Goal: Information Seeking & Learning: Learn about a topic

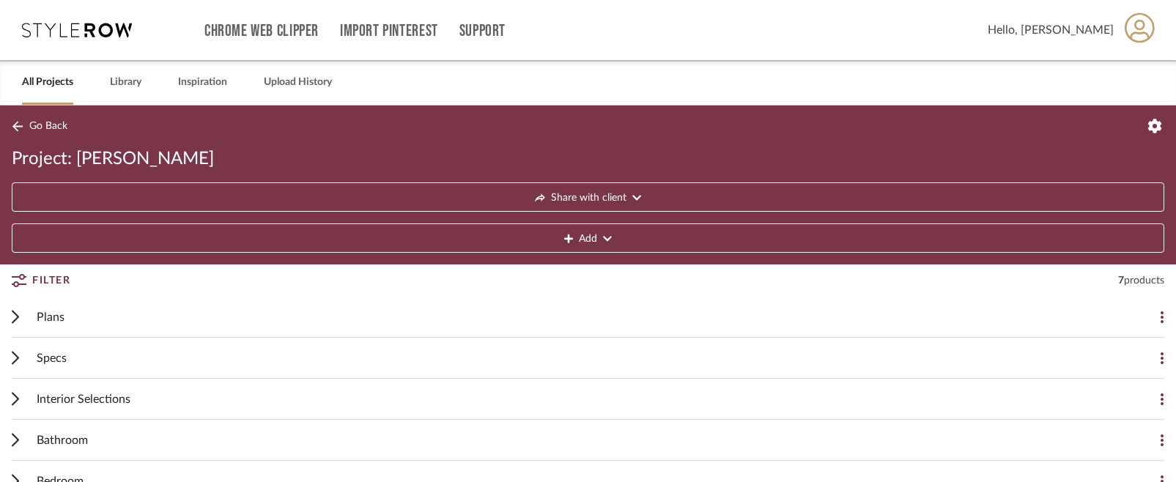
click at [59, 27] on icon at bounding box center [77, 30] width 110 height 15
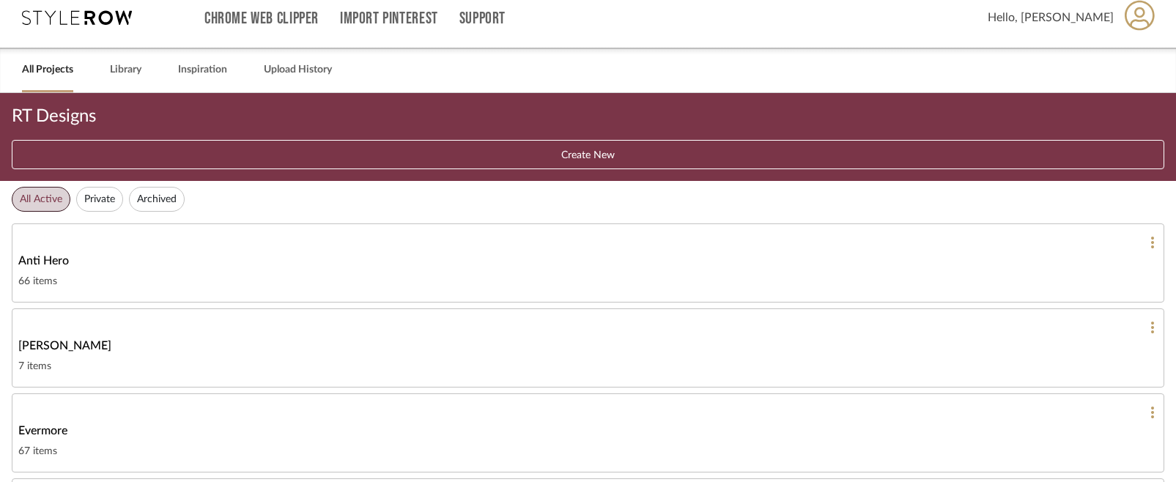
click at [108, 258] on div "7 items" at bounding box center [587, 367] width 1139 height 18
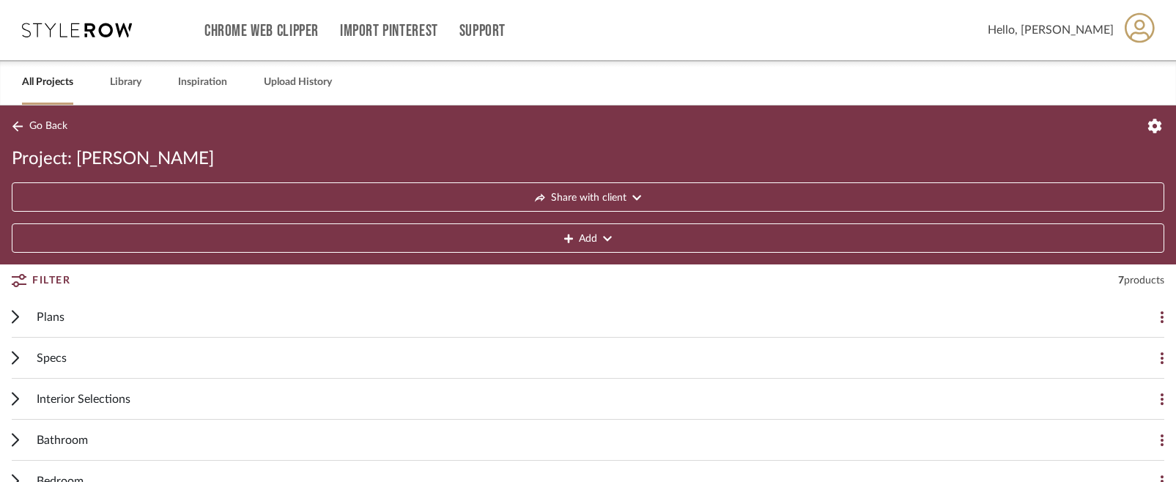
click at [12, 258] on icon at bounding box center [15, 317] width 7 height 14
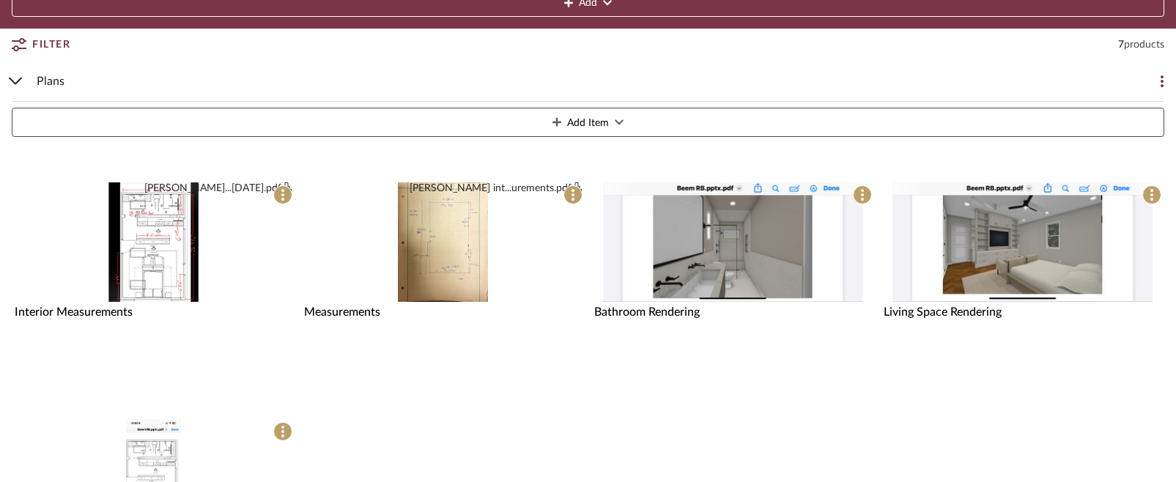
scroll to position [247, 0]
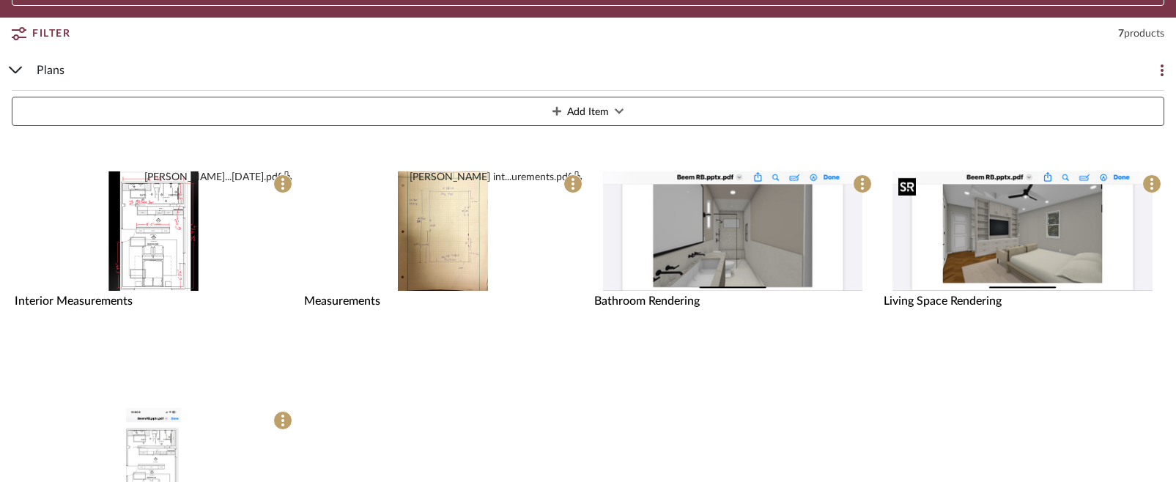
click at [619, 234] on img "0" at bounding box center [1022, 230] width 259 height 119
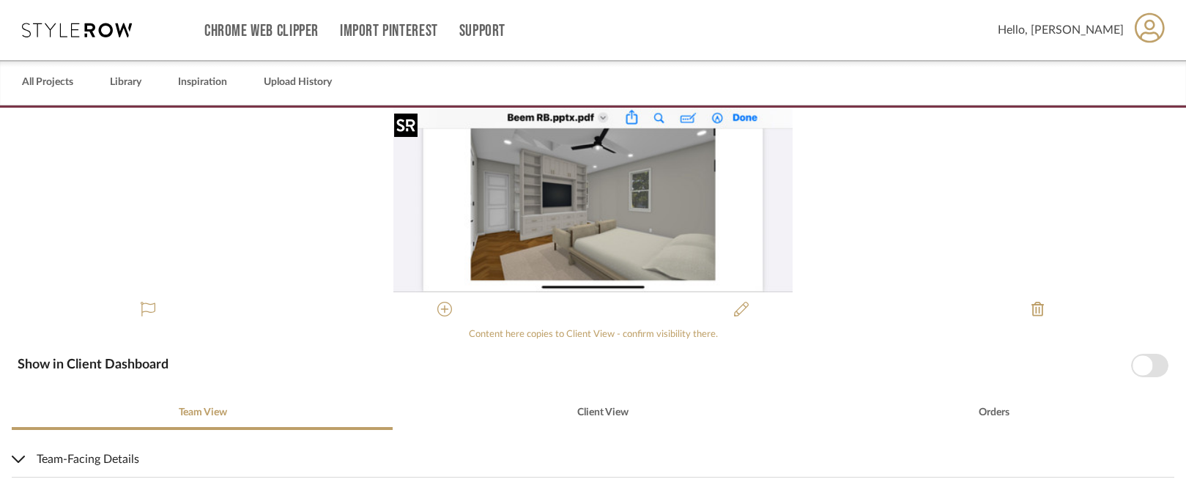
click at [559, 211] on img "0" at bounding box center [593, 200] width 399 height 185
click at [588, 258] on img "0" at bounding box center [593, 200] width 399 height 185
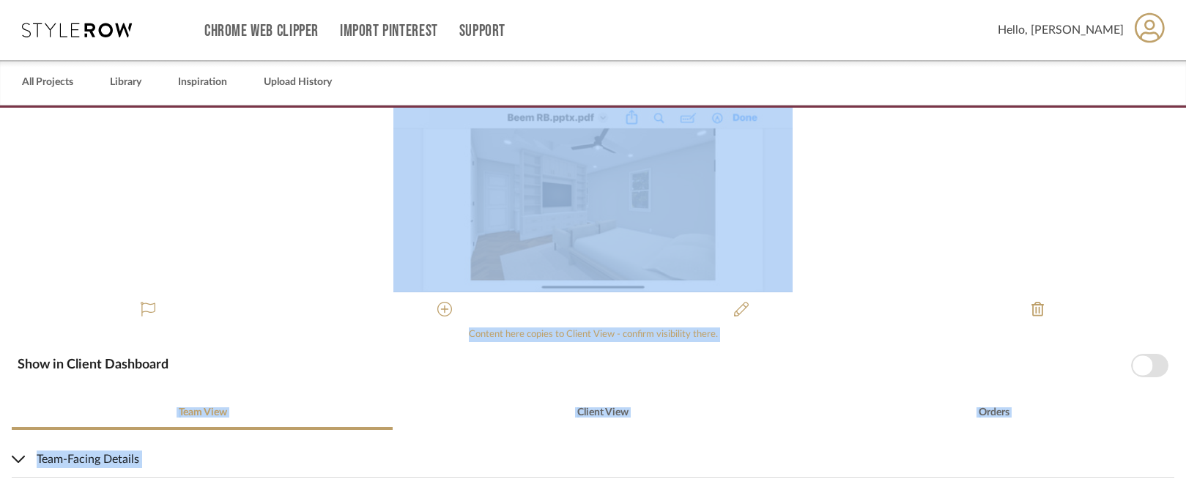
drag, startPoint x: 961, startPoint y: 479, endPoint x: 966, endPoint y: 558, distance: 80.0
click at [619, 258] on html "Chrome Web Clipper Import Pinterest Support All Projects Library Inspiration Up…" at bounding box center [593, 241] width 1186 height 482
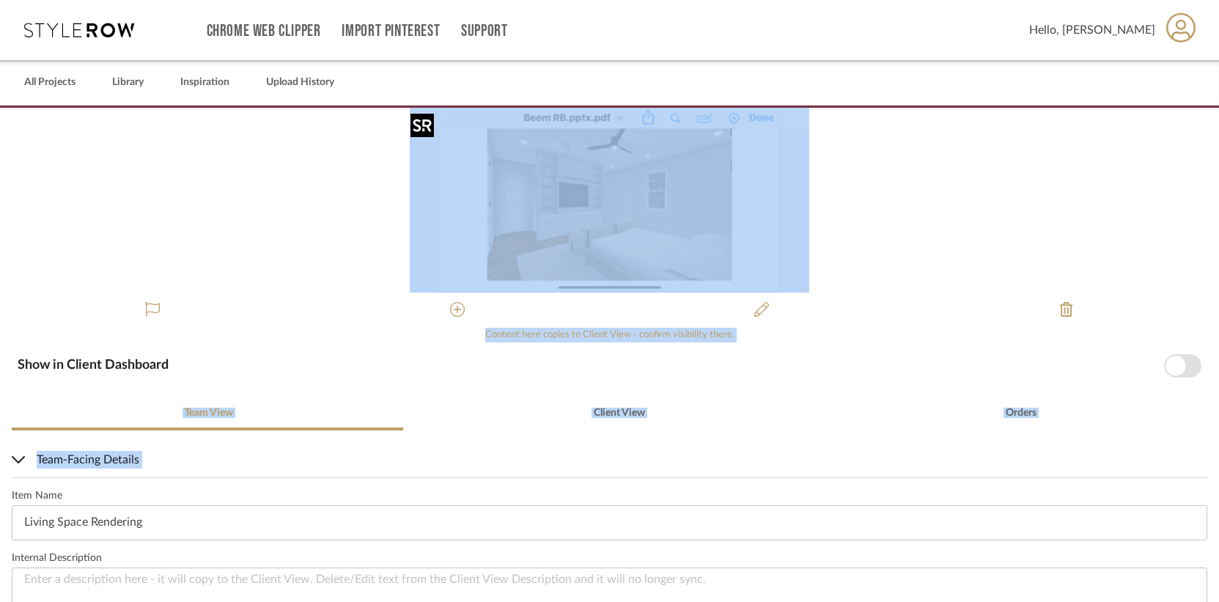
click at [619, 180] on img "0" at bounding box center [609, 200] width 399 height 185
click at [619, 198] on img "0" at bounding box center [609, 200] width 399 height 185
click at [619, 258] on div "Content here copies to Client View - confirm visibility there." at bounding box center [609, 335] width 1195 height 15
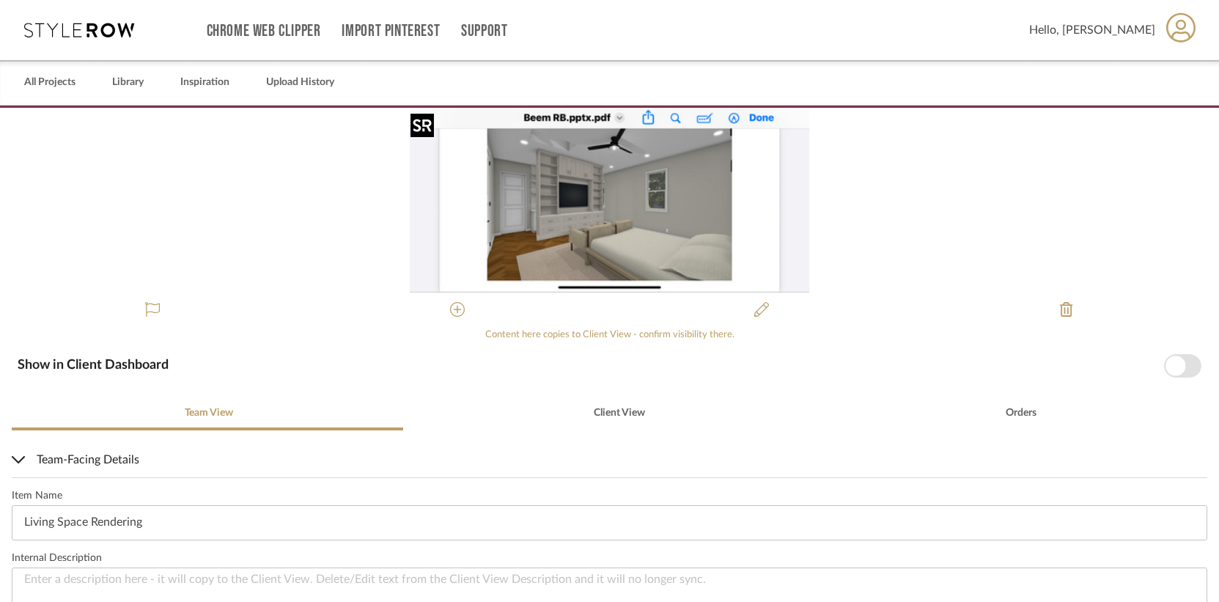
click at [619, 251] on img "0" at bounding box center [609, 200] width 399 height 185
click at [619, 258] on icon at bounding box center [761, 309] width 15 height 15
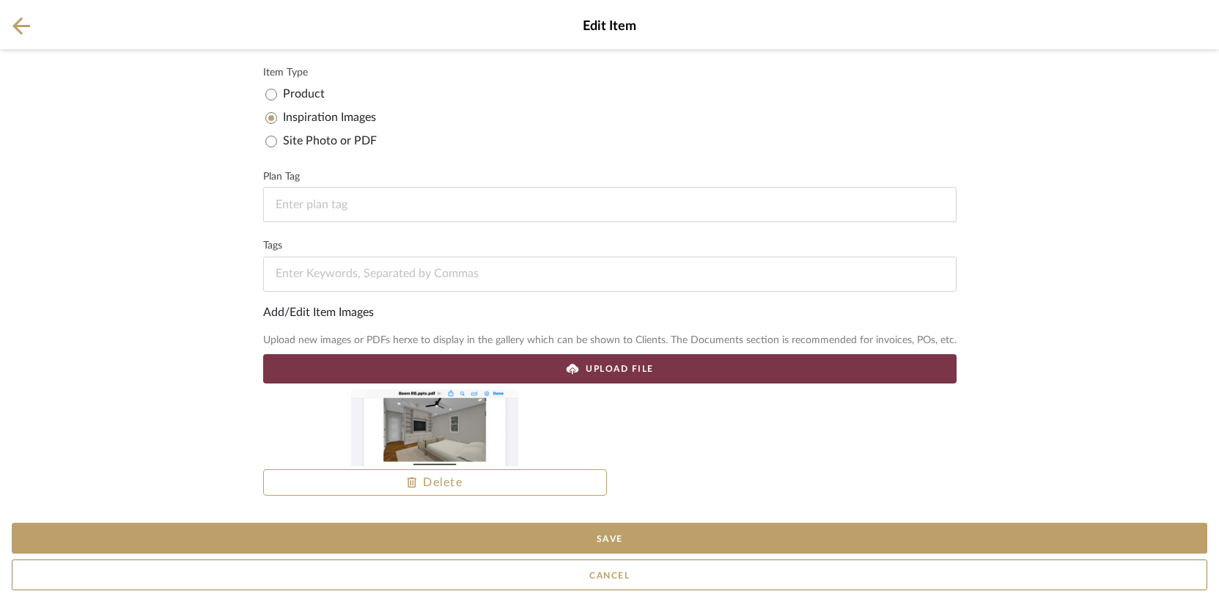
click at [18, 23] on icon at bounding box center [21, 26] width 18 height 18
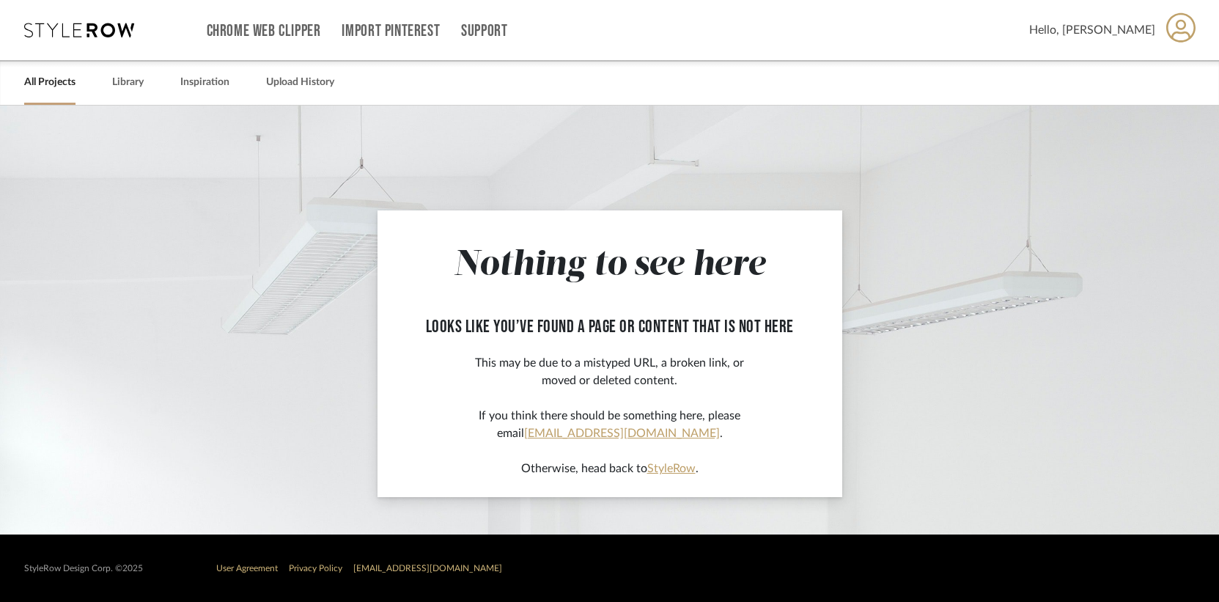
click at [53, 34] on icon at bounding box center [79, 30] width 110 height 15
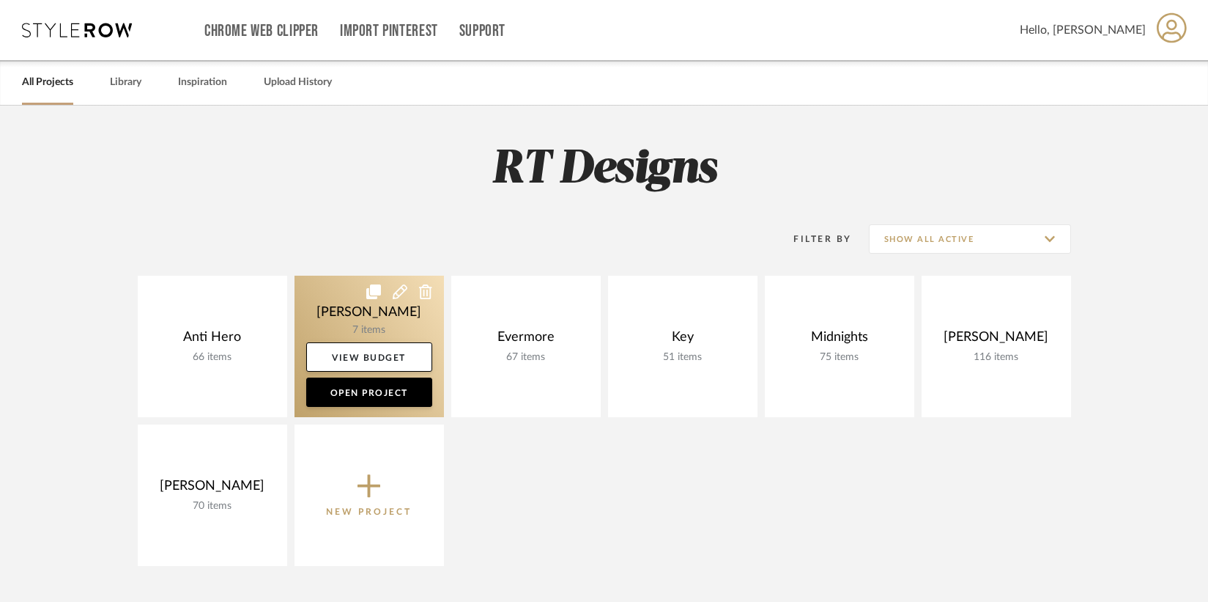
click at [372, 321] on link at bounding box center [369, 346] width 149 height 141
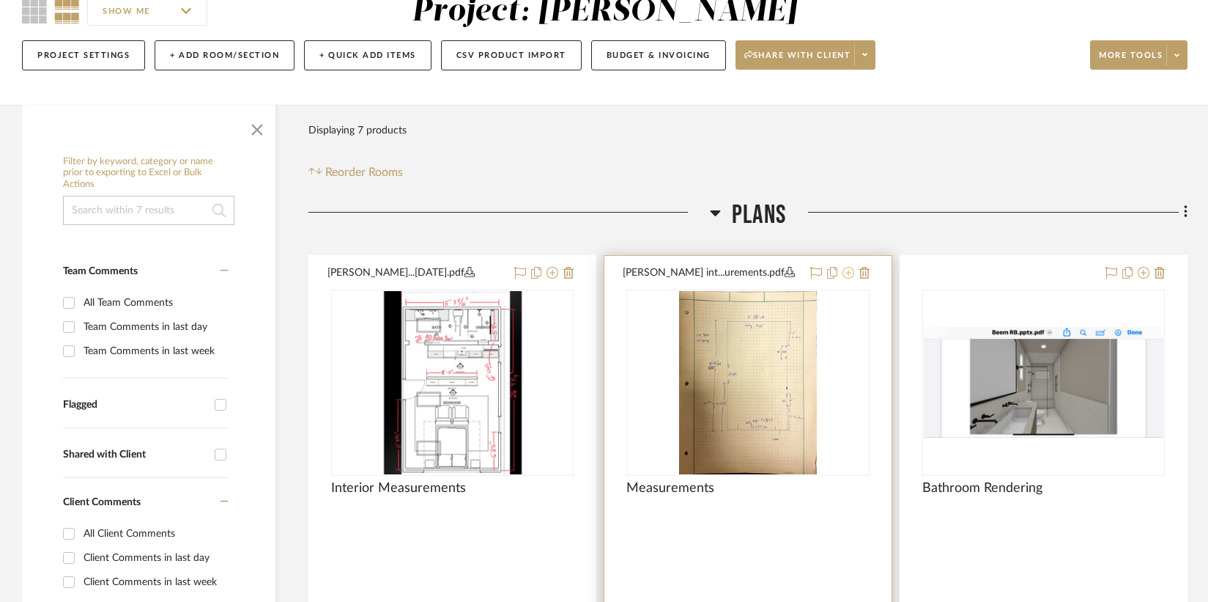
scroll to position [746, 0]
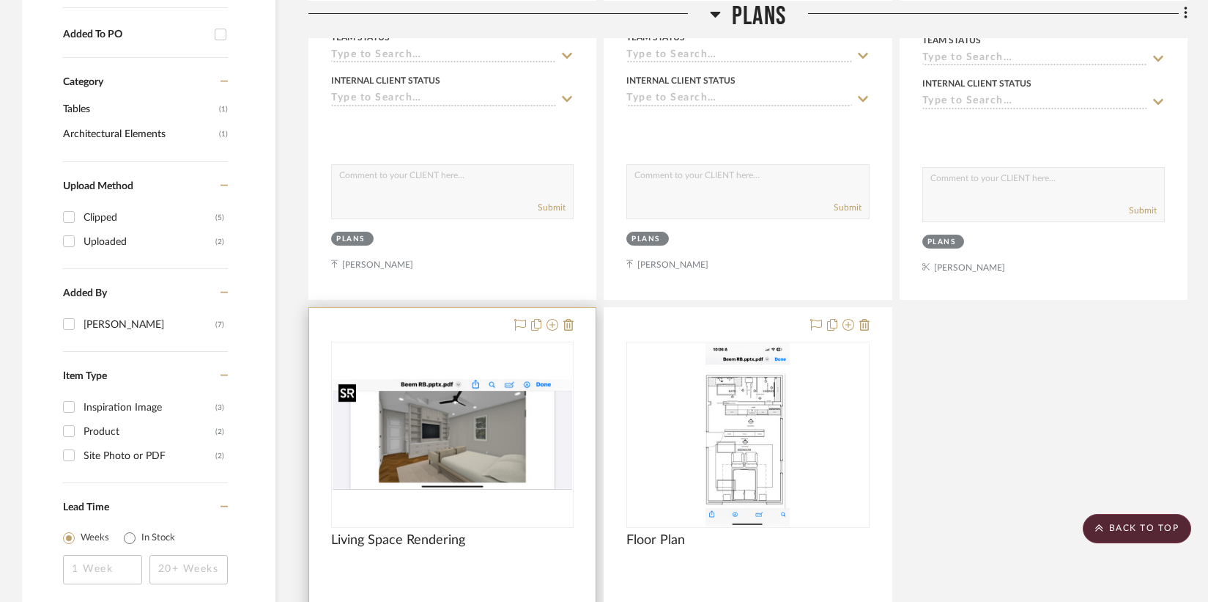
click at [419, 437] on img "0" at bounding box center [453, 434] width 240 height 111
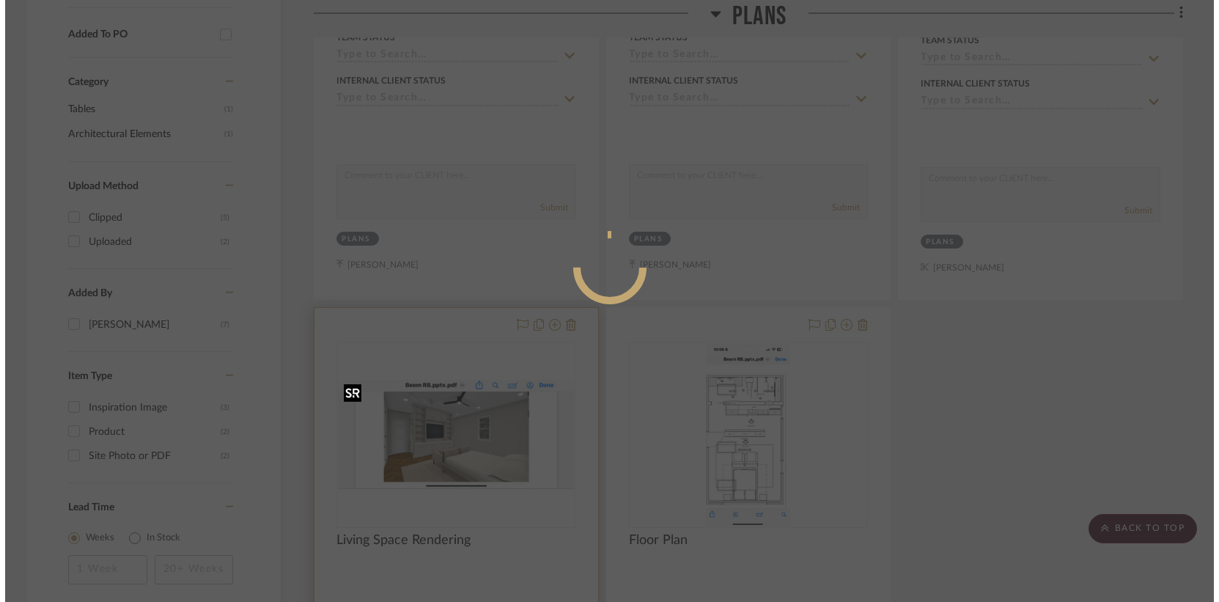
scroll to position [0, 0]
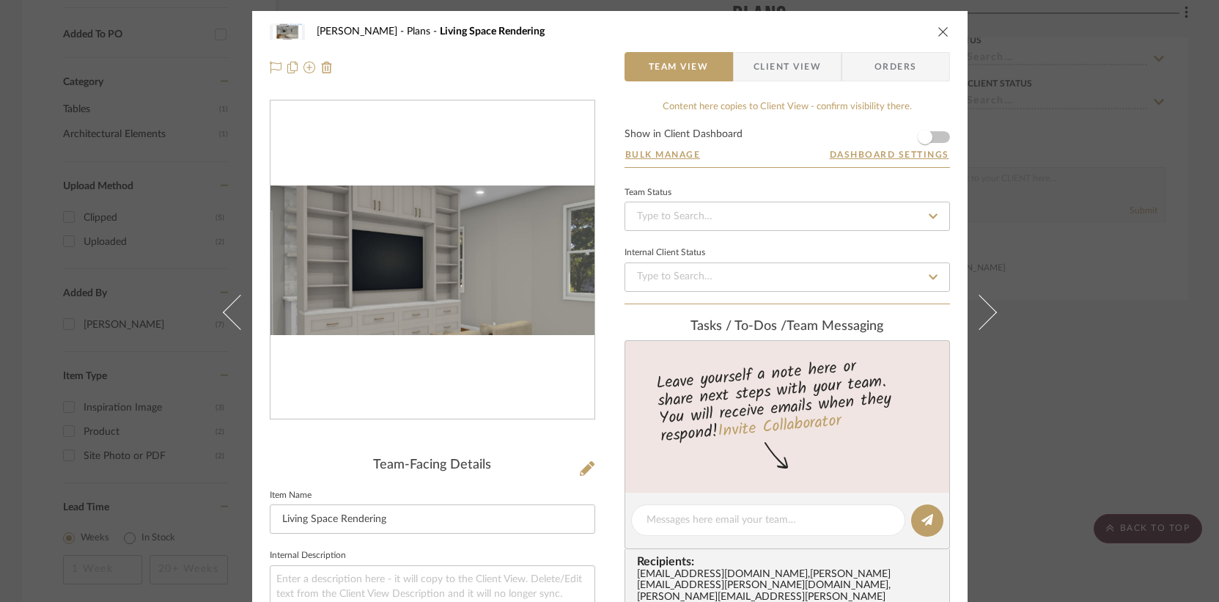
click at [413, 256] on img "0" at bounding box center [432, 259] width 324 height 149
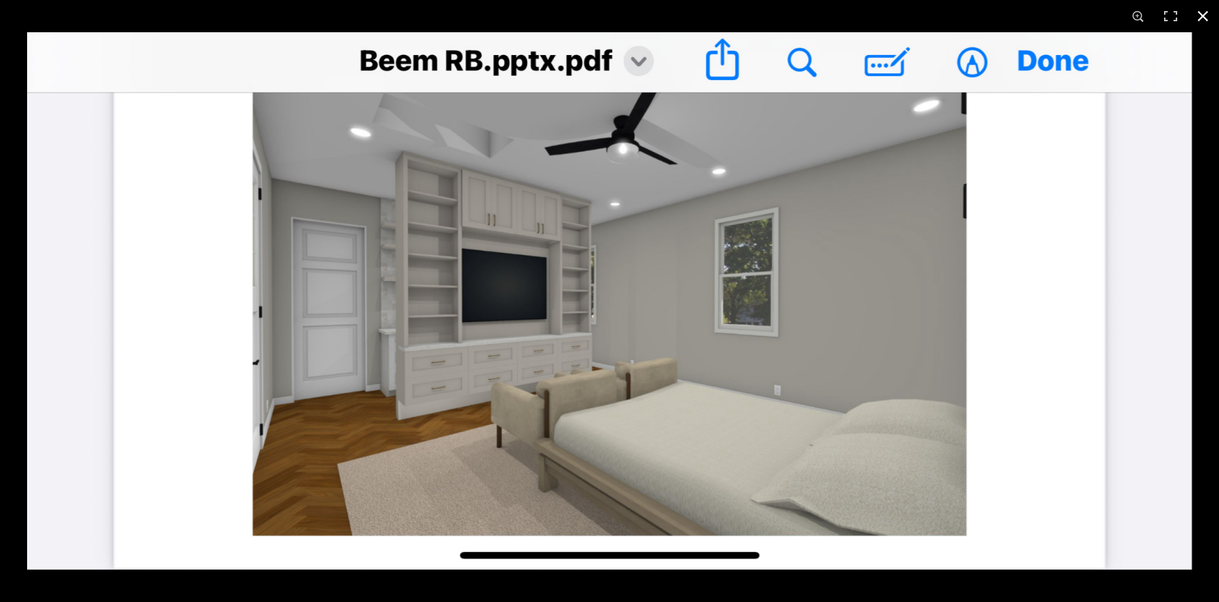
click at [1202, 15] on button at bounding box center [1202, 16] width 32 height 32
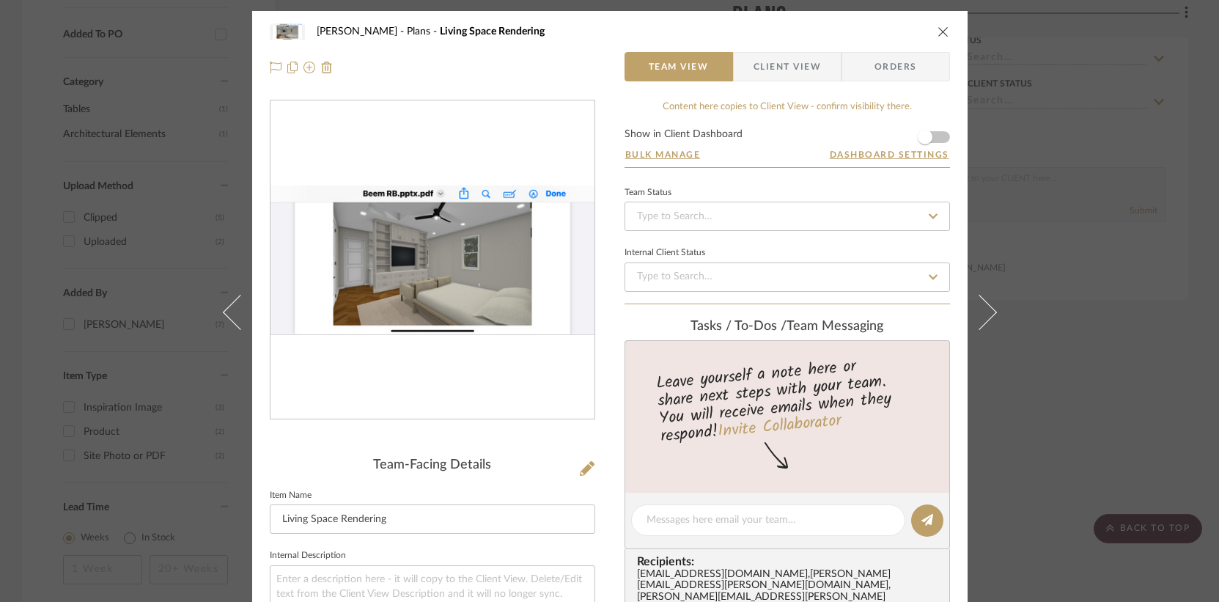
click at [938, 30] on icon "close" at bounding box center [943, 32] width 12 height 12
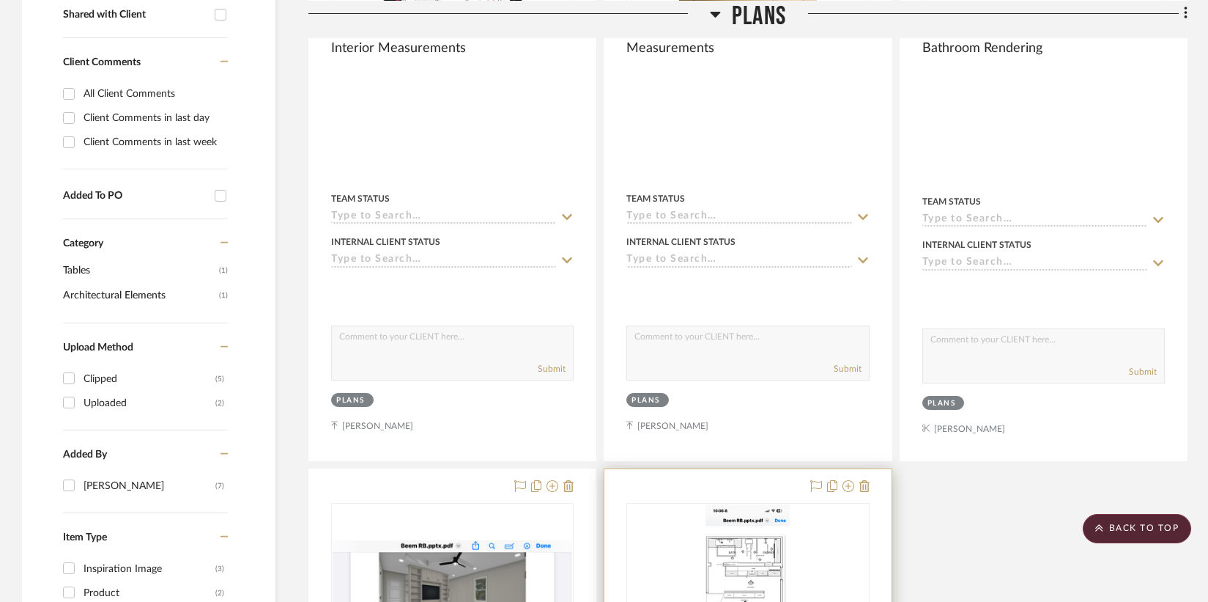
scroll to position [711, 0]
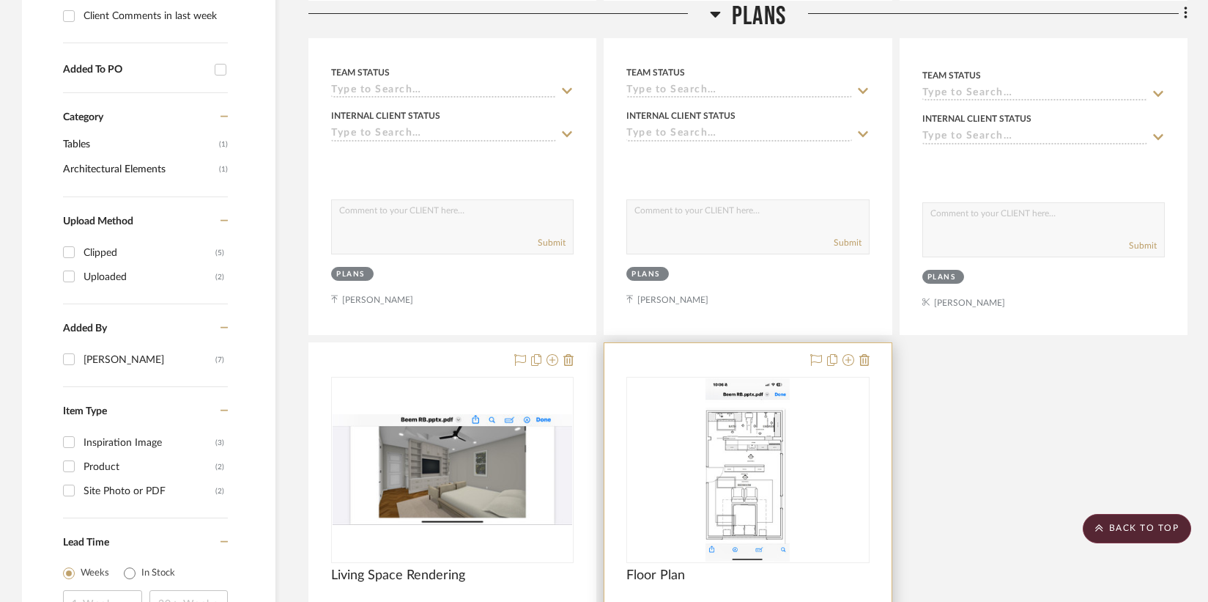
click at [766, 459] on img "0" at bounding box center [748, 469] width 84 height 183
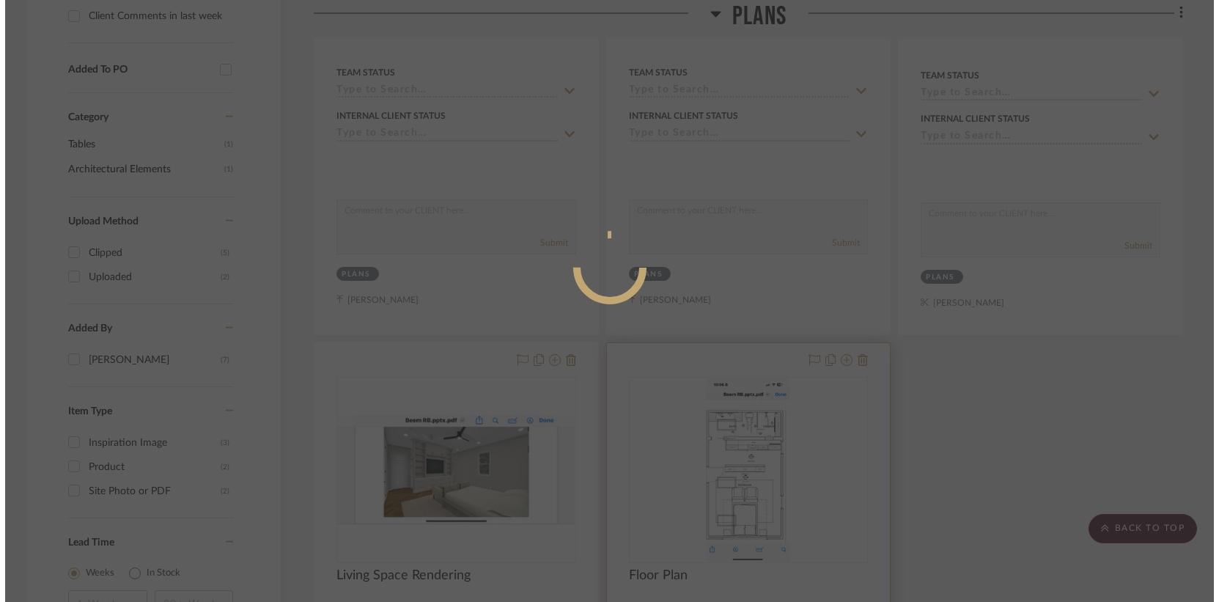
scroll to position [0, 0]
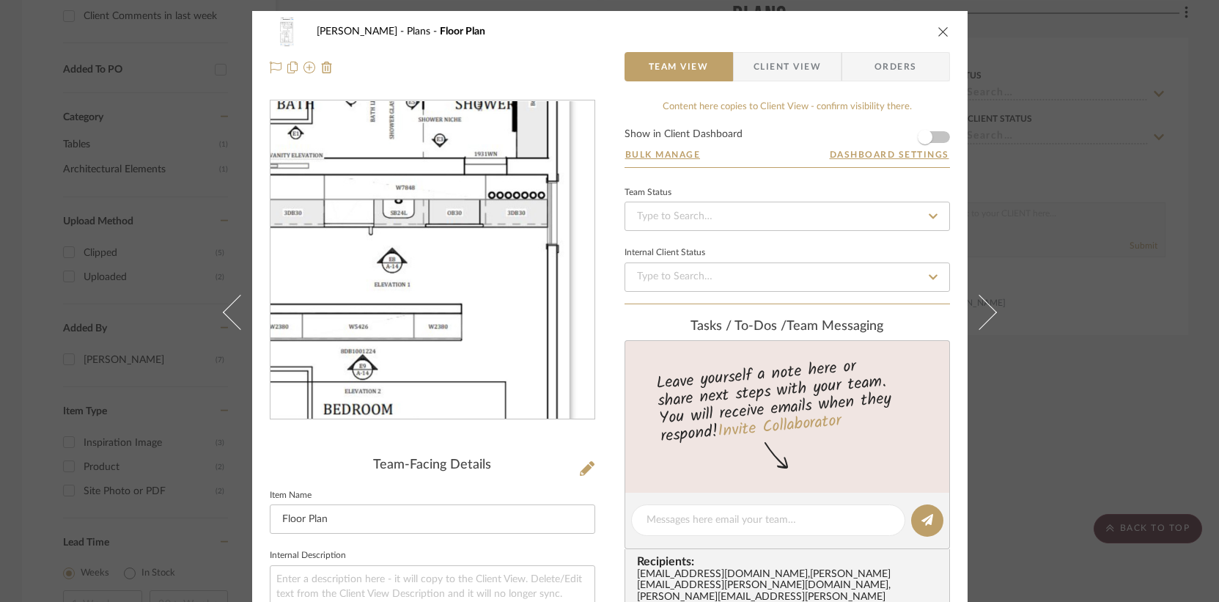
click at [449, 237] on img "0" at bounding box center [431, 260] width 147 height 318
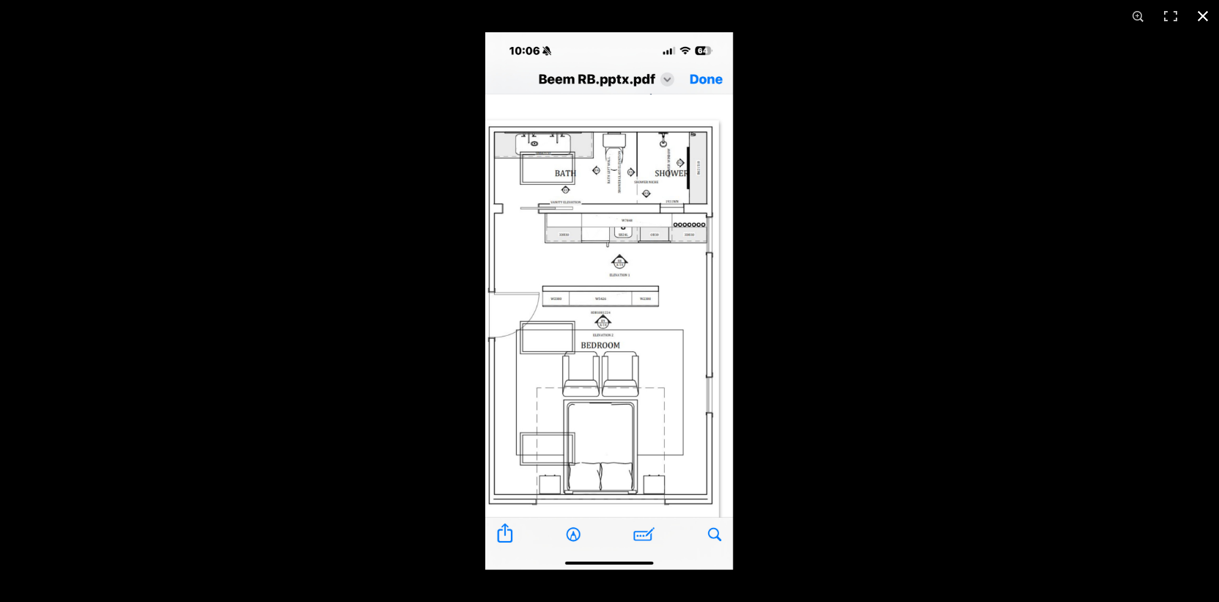
click at [1201, 21] on button at bounding box center [1202, 16] width 32 height 32
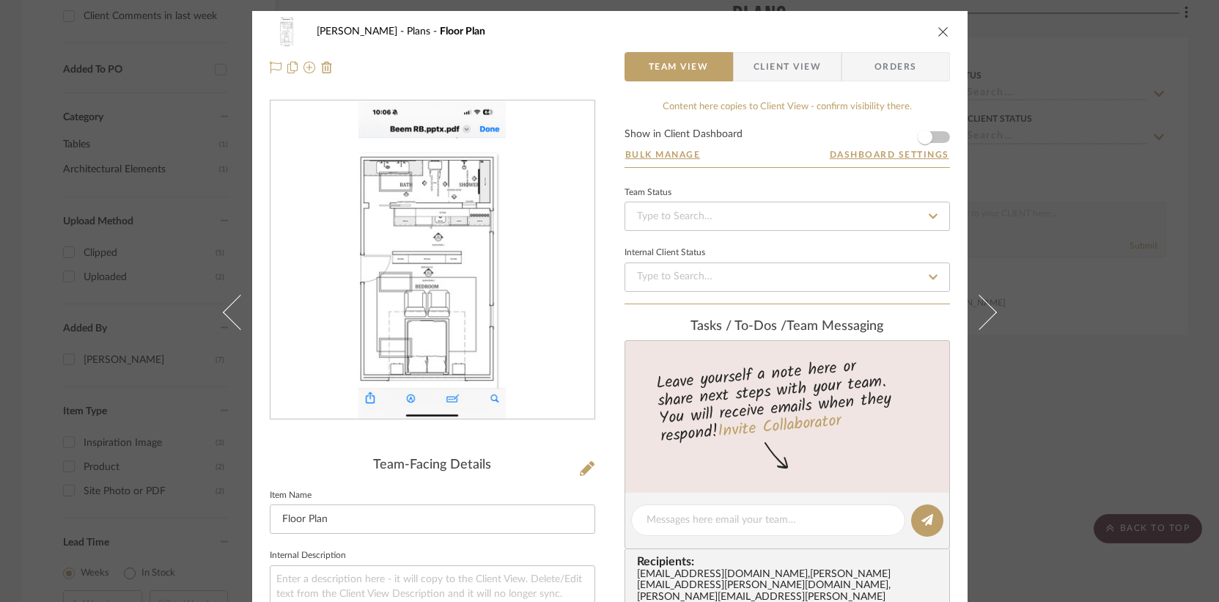
click at [939, 28] on icon "close" at bounding box center [943, 32] width 12 height 12
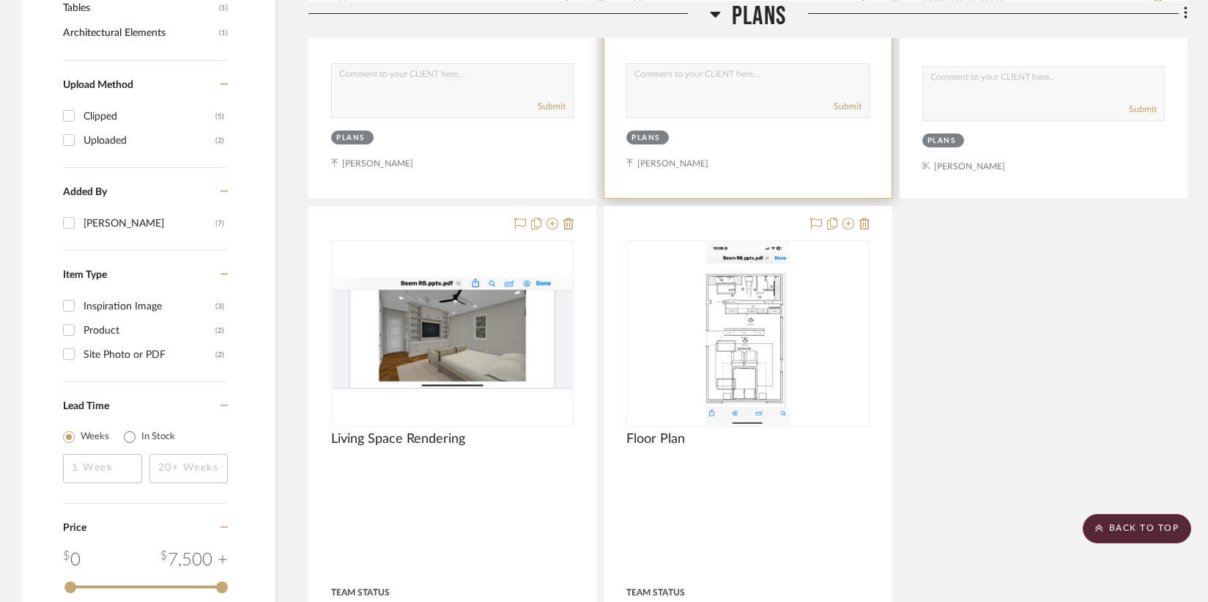
scroll to position [844, 0]
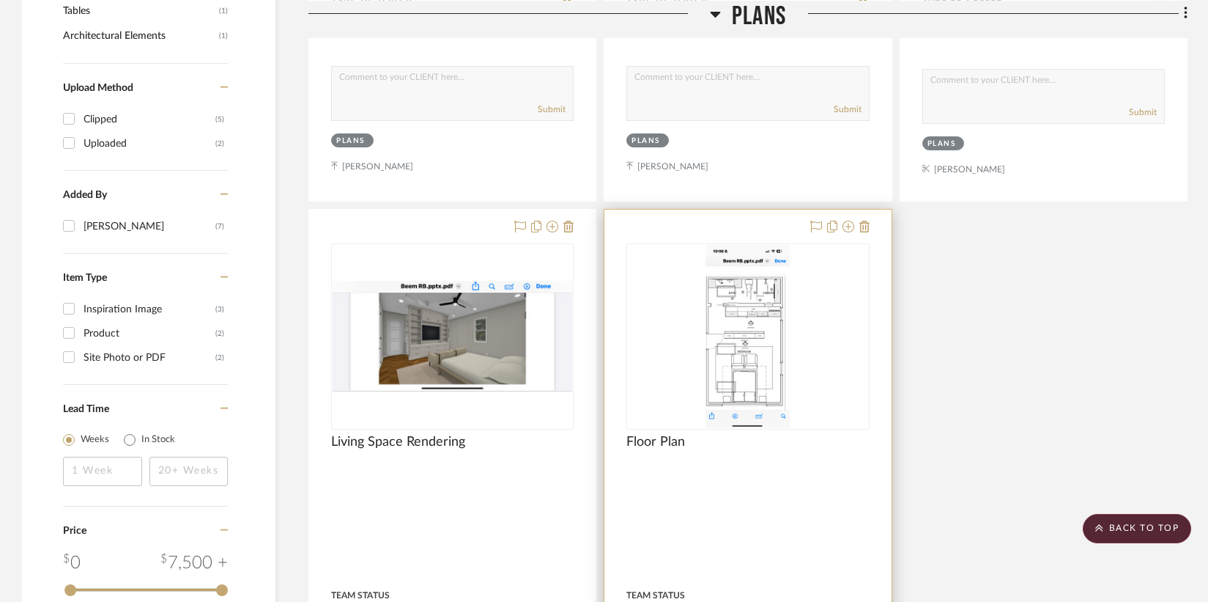
click at [754, 332] on img "0" at bounding box center [748, 336] width 84 height 183
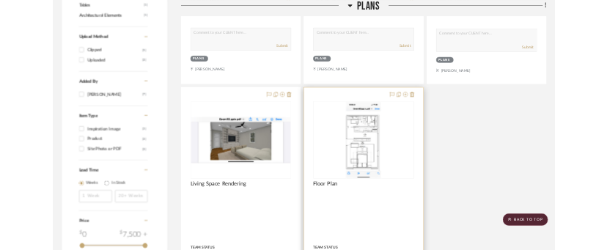
scroll to position [0, 0]
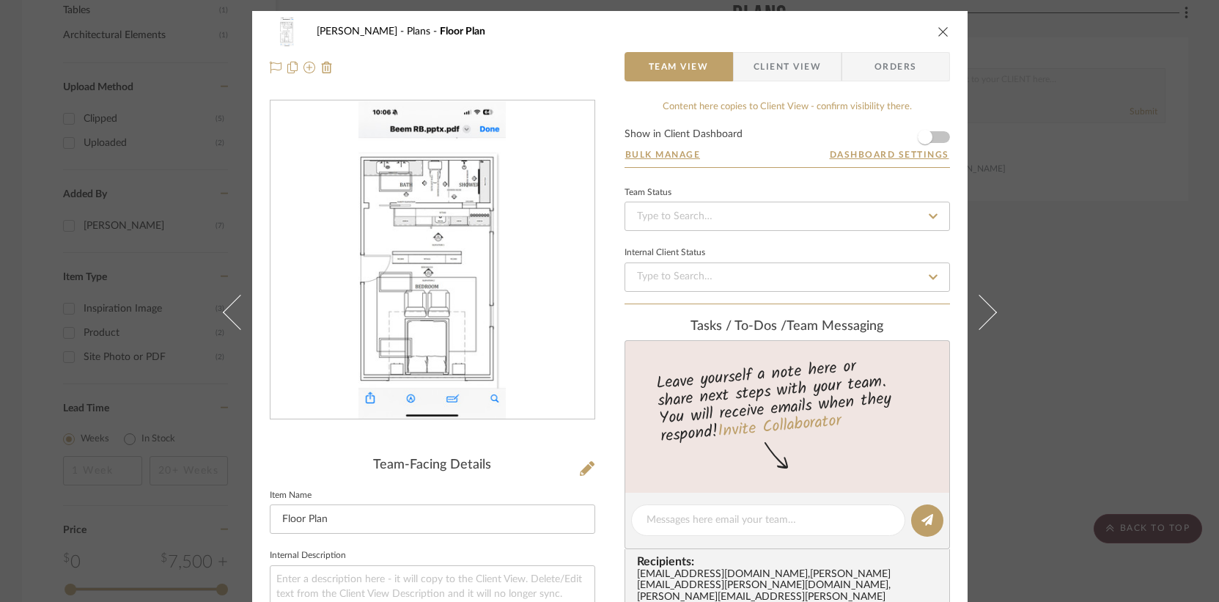
click at [492, 270] on img "0" at bounding box center [431, 260] width 147 height 318
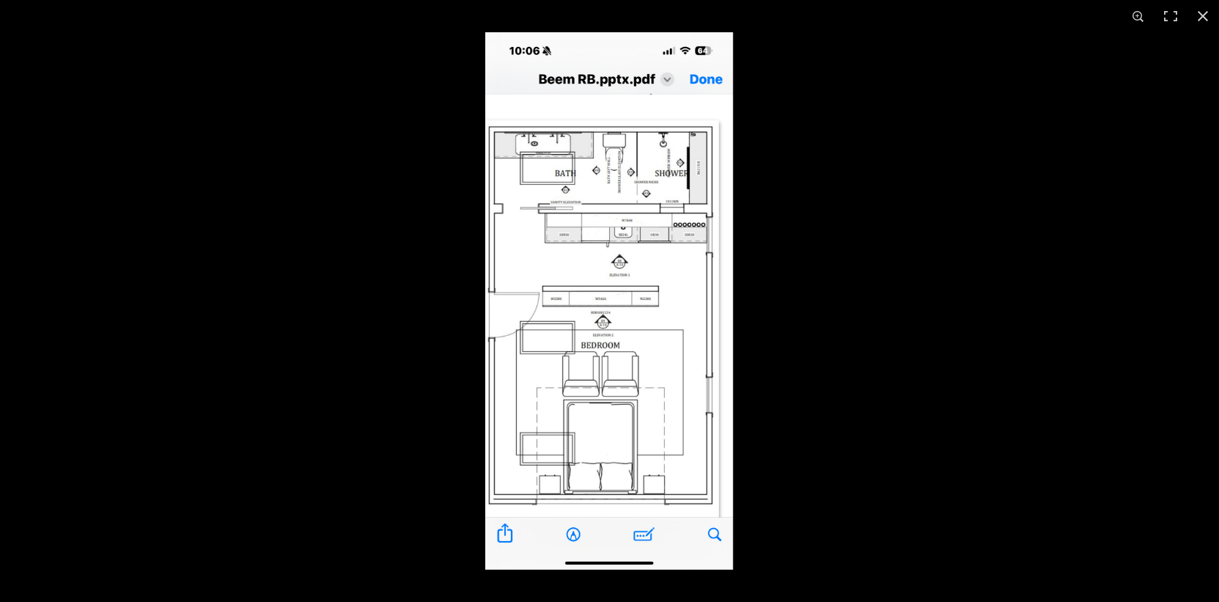
click at [553, 221] on img at bounding box center [609, 300] width 248 height 537
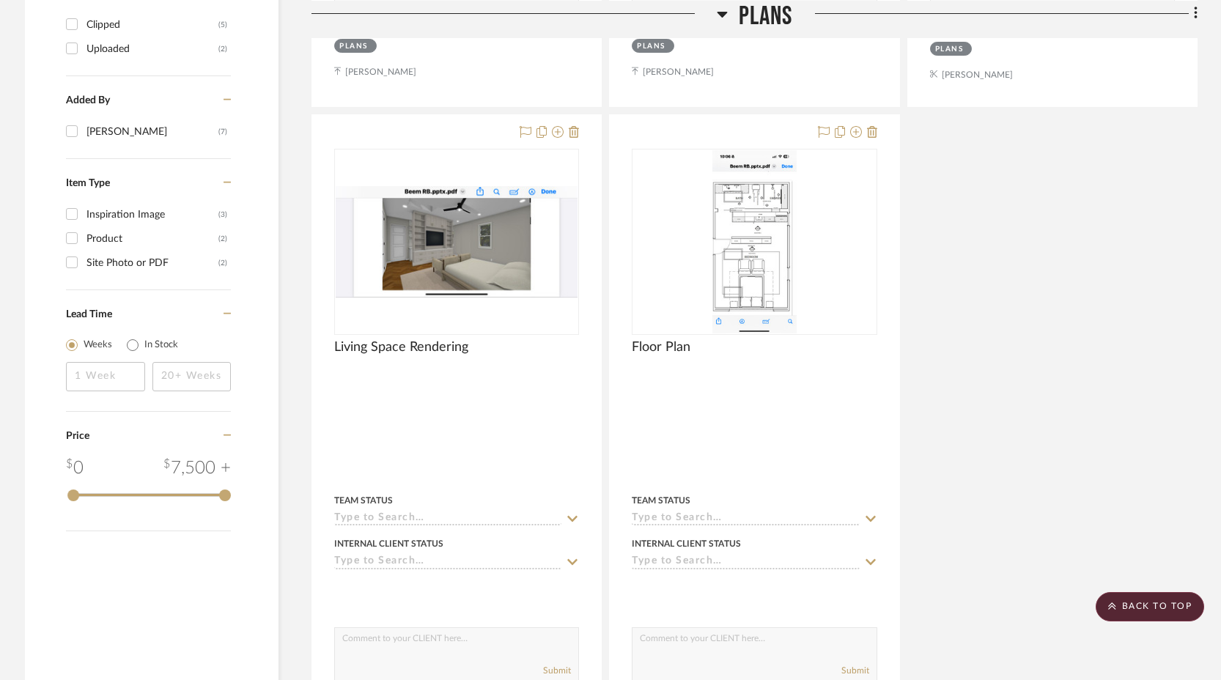
scroll to position [960, 0]
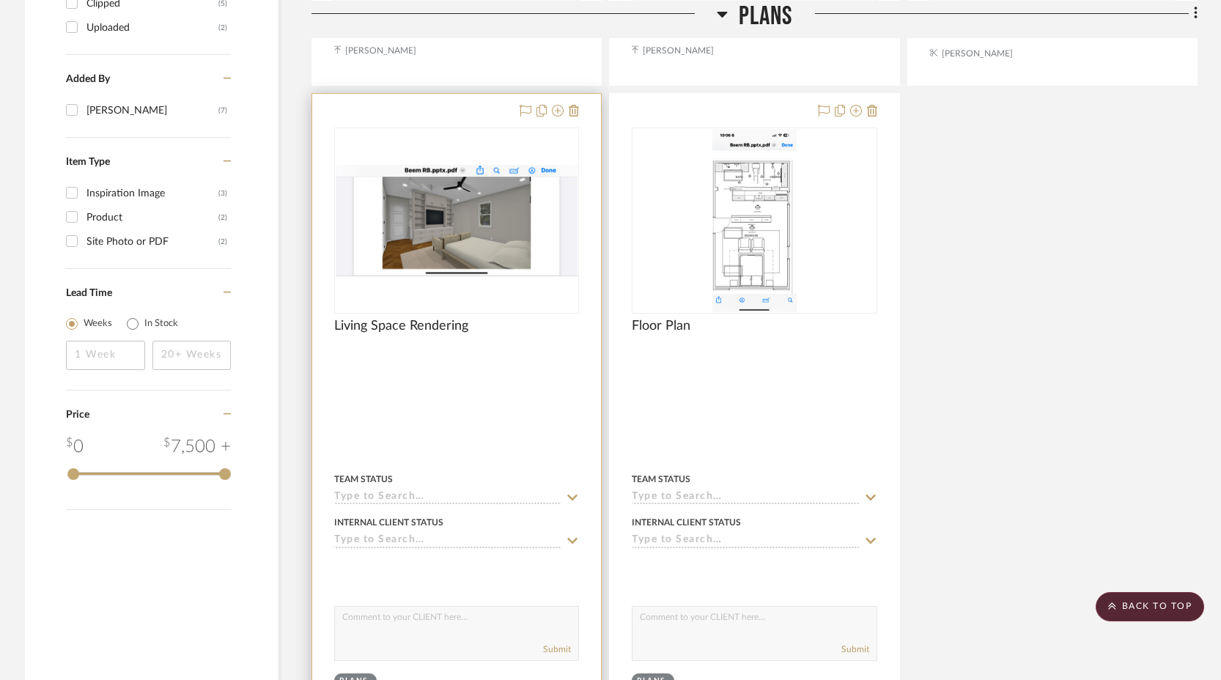
drag, startPoint x: 287, startPoint y: 576, endPoint x: 453, endPoint y: 580, distance: 166.4
click at [453, 580] on div "Filter by keyword, category or name prior to exporting to Excel or Bulk Actions…" at bounding box center [610, 607] width 1215 height 2635
